Goal: Find specific fact: Find specific fact

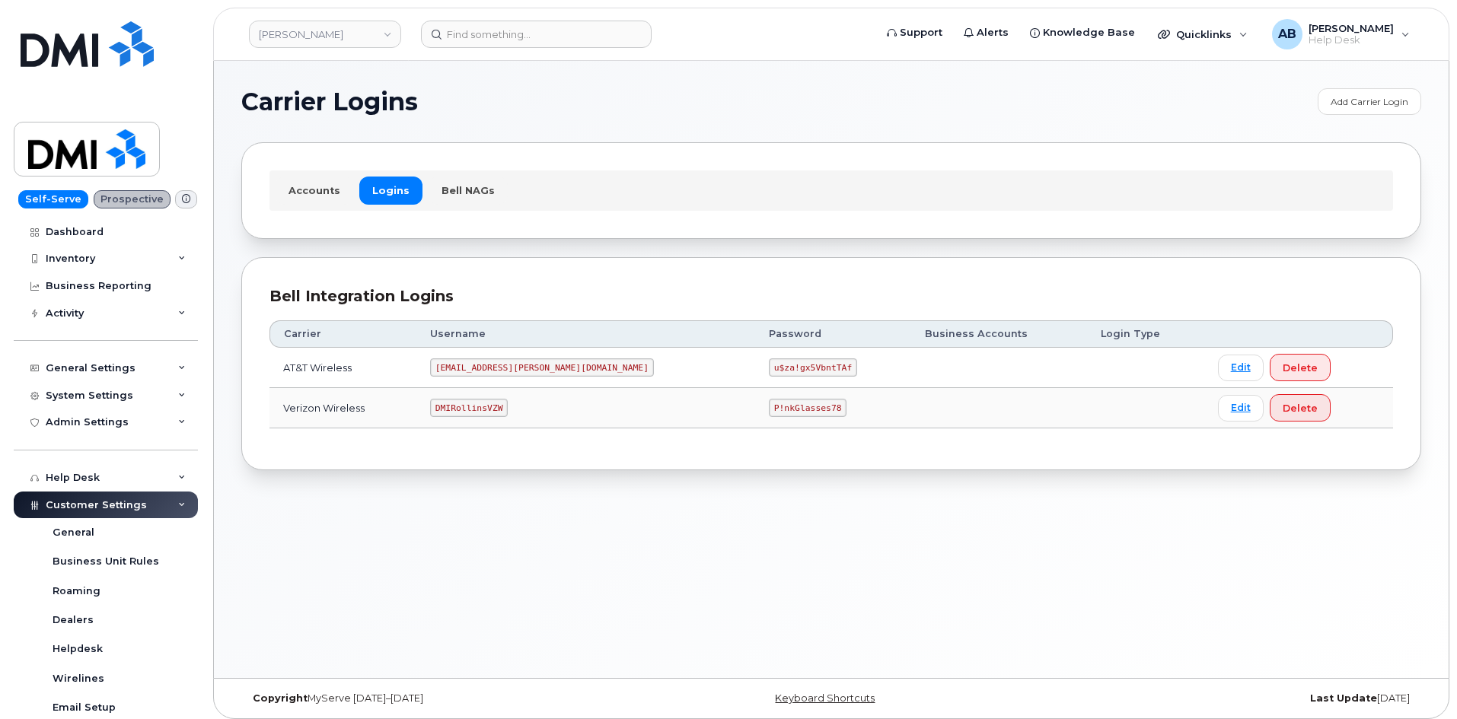
click at [508, 405] on code "DMIRollinsVZW" at bounding box center [469, 408] width 78 height 18
copy code "DMIRollinsVZW"
click at [769, 404] on code "P!nkGlasses78" at bounding box center [808, 408] width 78 height 18
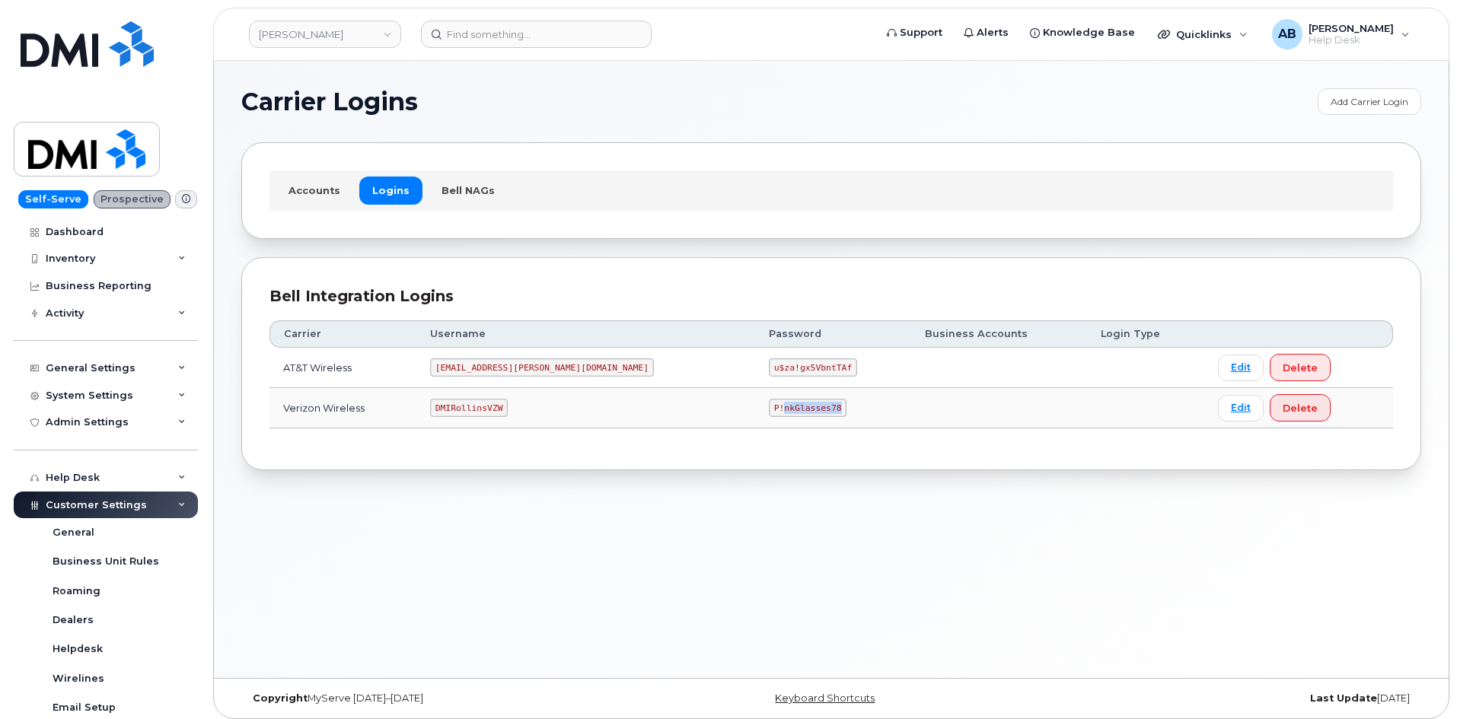
click at [769, 404] on code "P!nkGlasses78" at bounding box center [808, 408] width 78 height 18
copy code "P!nkGlasses78"
